Goal: Transaction & Acquisition: Purchase product/service

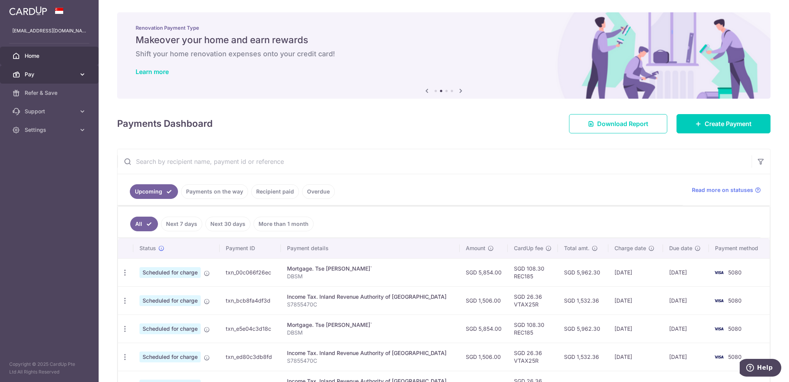
click at [52, 77] on span "Pay" at bounding box center [50, 75] width 51 height 8
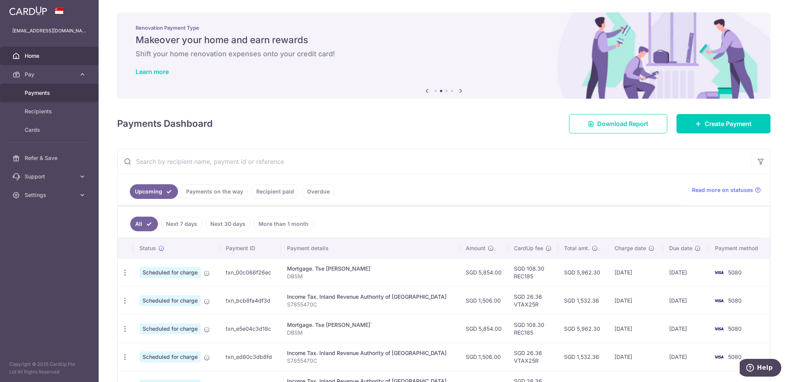
click at [48, 92] on span "Payments" at bounding box center [50, 93] width 51 height 8
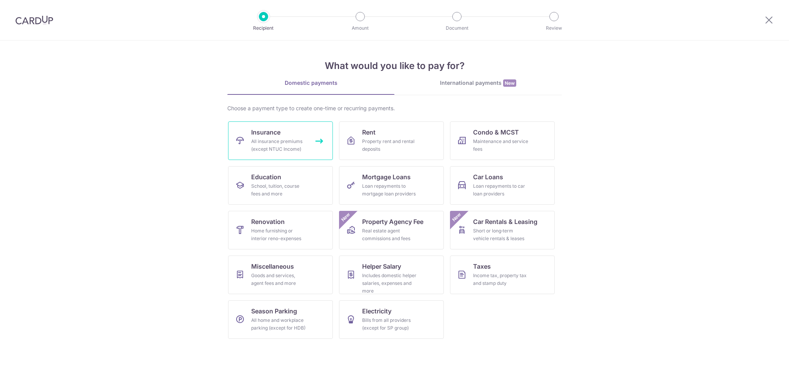
click at [267, 143] on div "All insurance premiums (except NTUC Income)" at bounding box center [279, 145] width 56 height 15
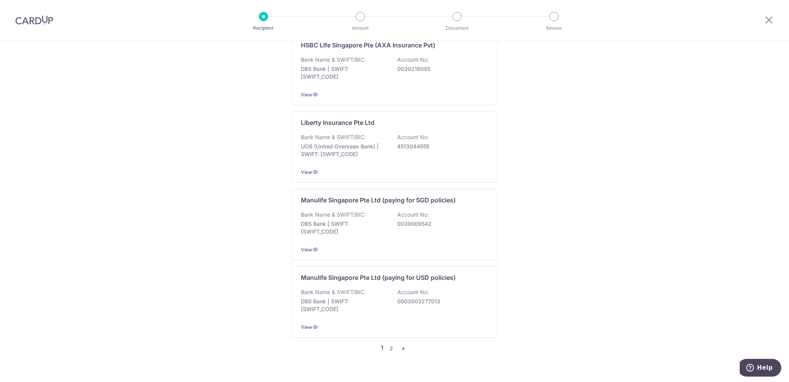
scroll to position [685, 0]
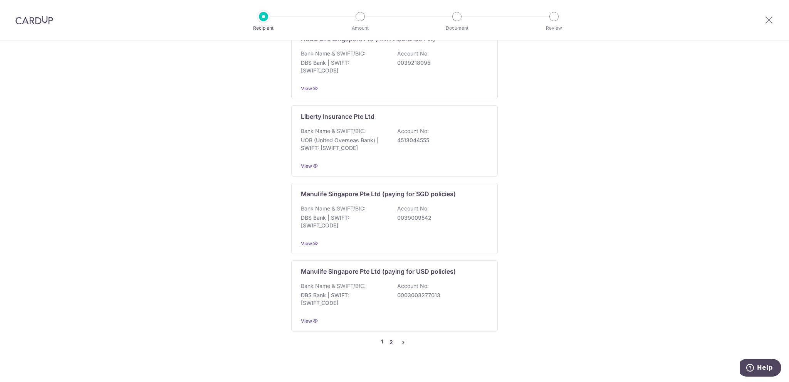
click at [387, 338] on link "2" at bounding box center [391, 342] width 9 height 9
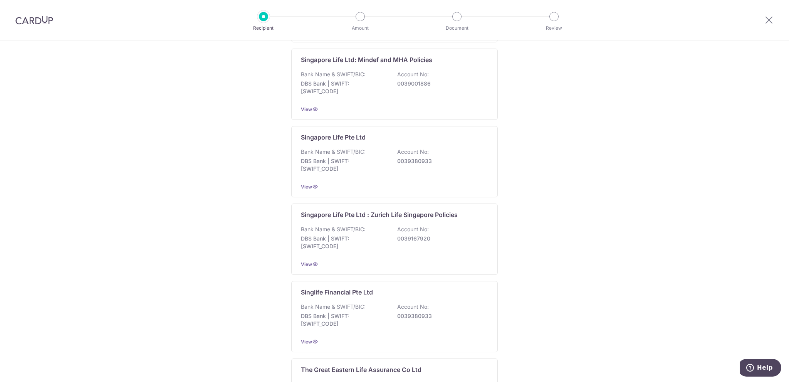
scroll to position [688, 0]
